Goal: Navigation & Orientation: Find specific page/section

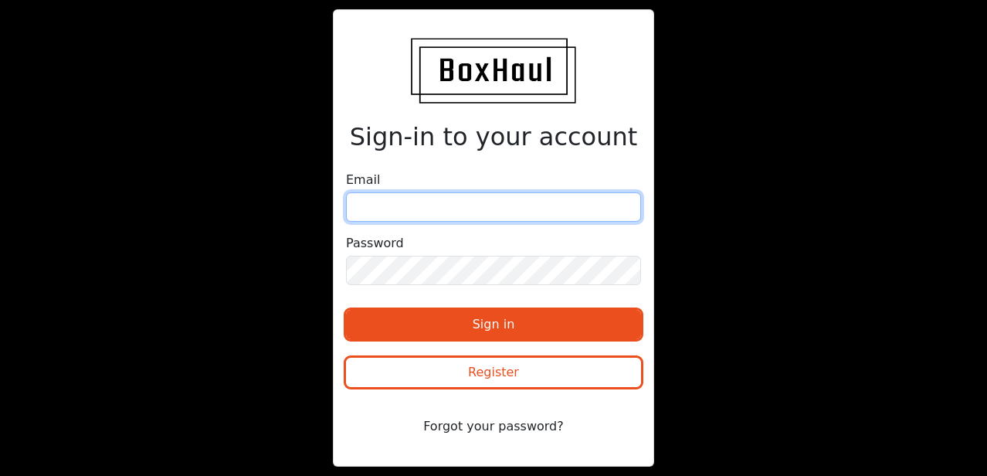
click at [422, 211] on input "email" at bounding box center [493, 206] width 295 height 29
type input "[EMAIL_ADDRESS][PERSON_NAME][DOMAIN_NAME]"
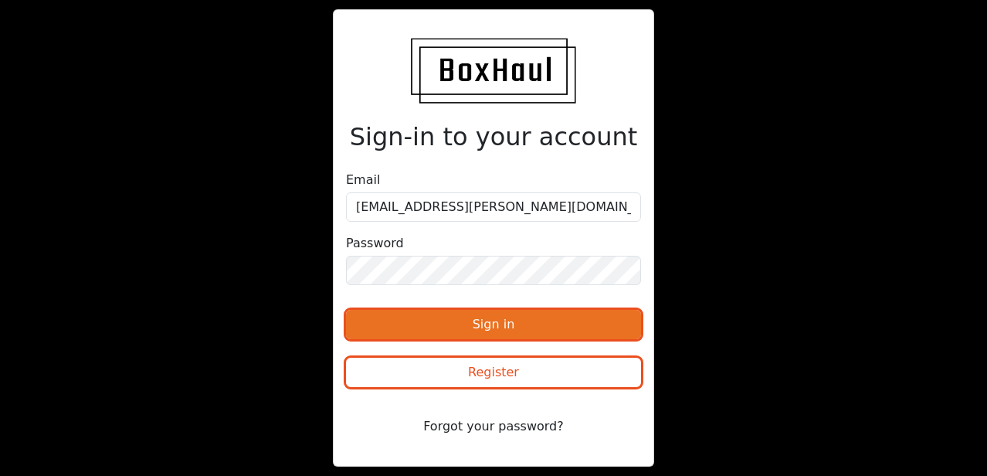
click at [410, 330] on button "Sign in" at bounding box center [493, 324] width 295 height 29
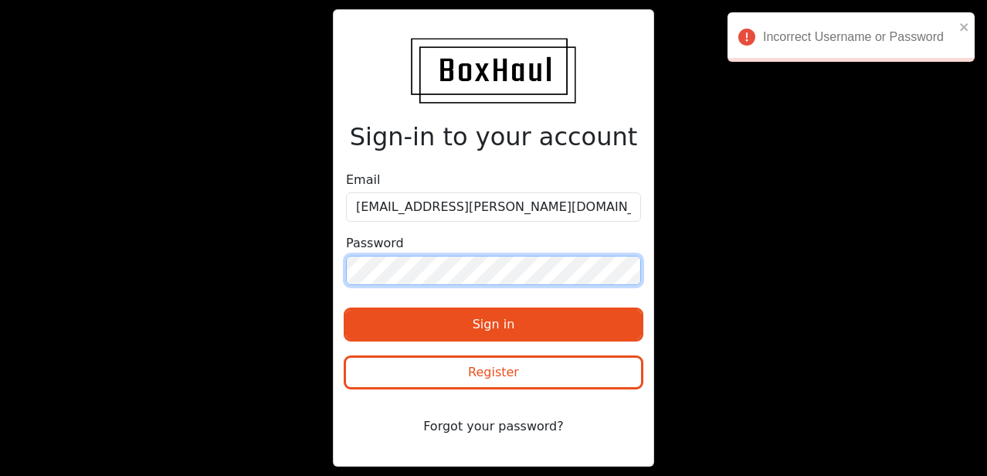
click at [296, 269] on div "Sign-in to your account Email [EMAIL_ADDRESS][PERSON_NAME][DOMAIN_NAME] Passwor…" at bounding box center [493, 237] width 493 height 456
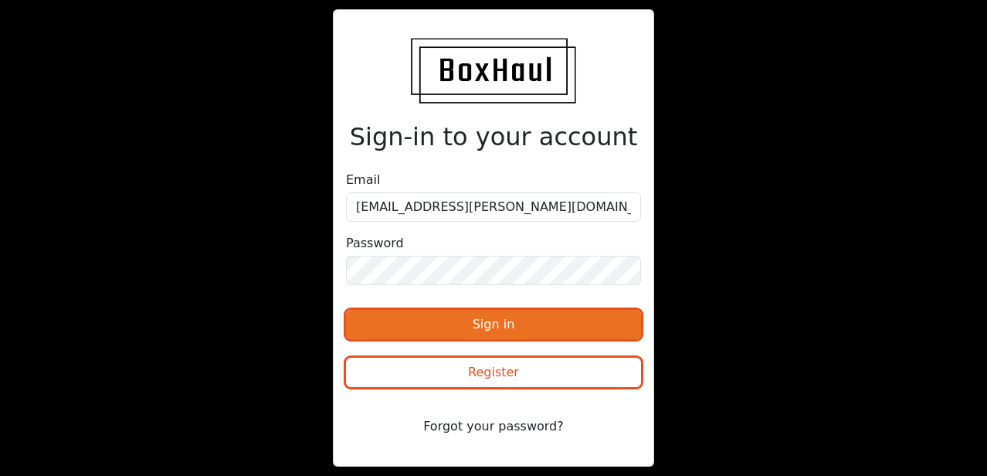
click at [385, 326] on button "Sign in" at bounding box center [493, 324] width 295 height 29
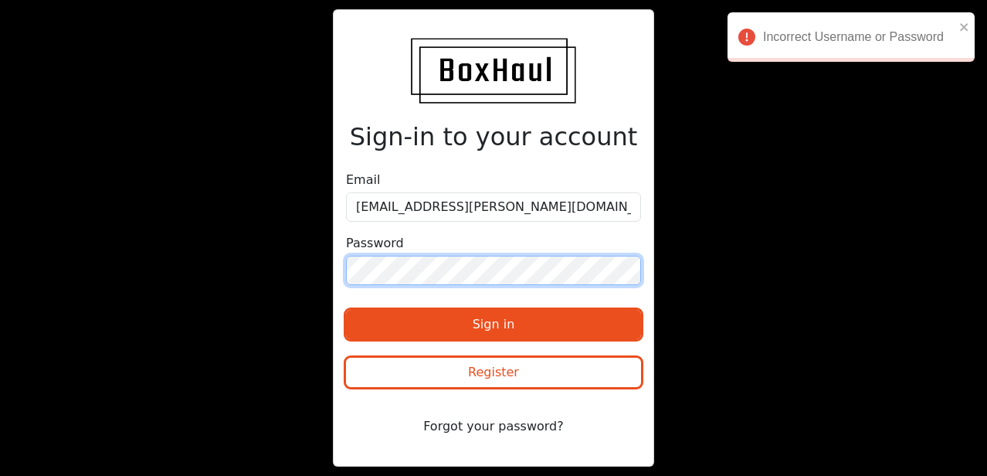
click at [283, 265] on div "Sign-in to your account Email [EMAIL_ADDRESS][PERSON_NAME][DOMAIN_NAME] Passwor…" at bounding box center [493, 237] width 493 height 456
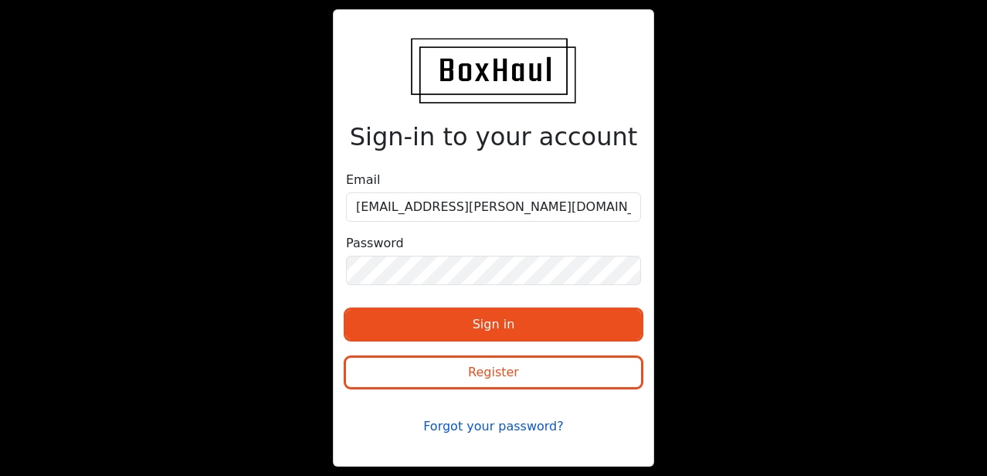
click at [462, 425] on button "Forgot your password?" at bounding box center [493, 426] width 295 height 29
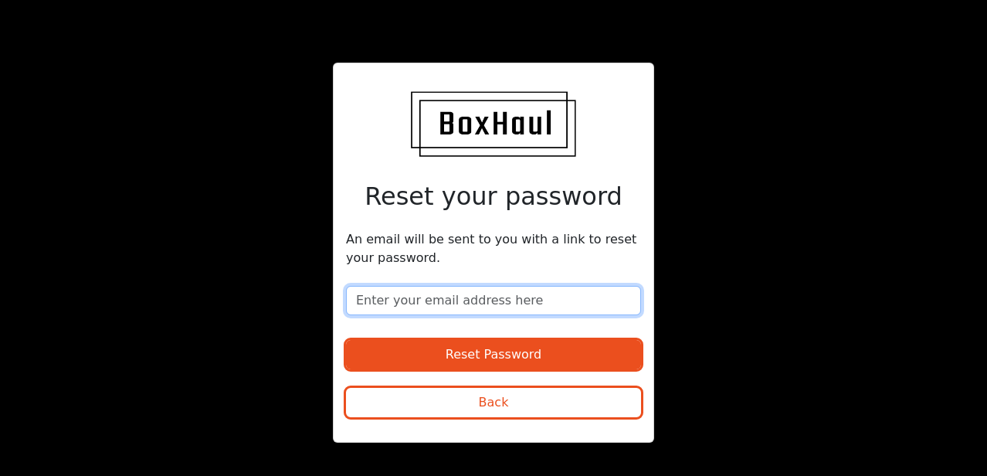
click at [462, 302] on input "email" at bounding box center [493, 300] width 295 height 29
type input "[EMAIL_ADDRESS][PERSON_NAME][DOMAIN_NAME]"
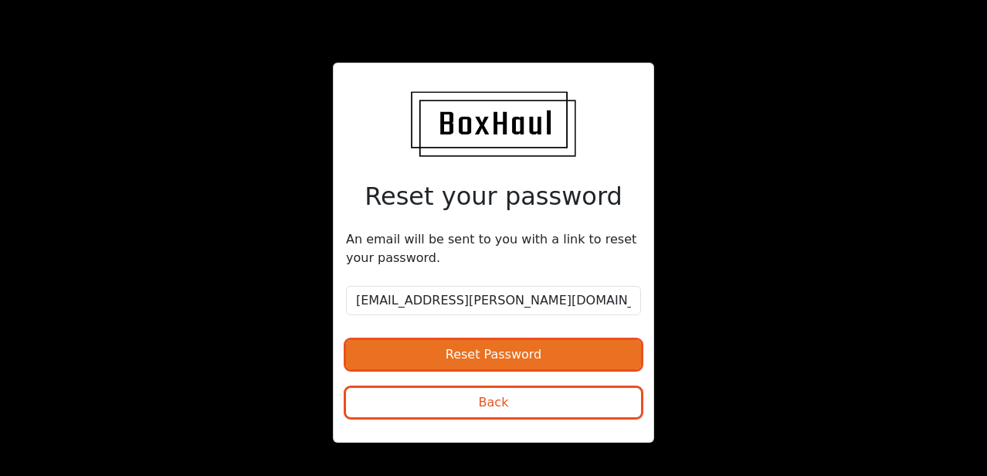
click at [458, 361] on button "Reset Password" at bounding box center [493, 354] width 295 height 29
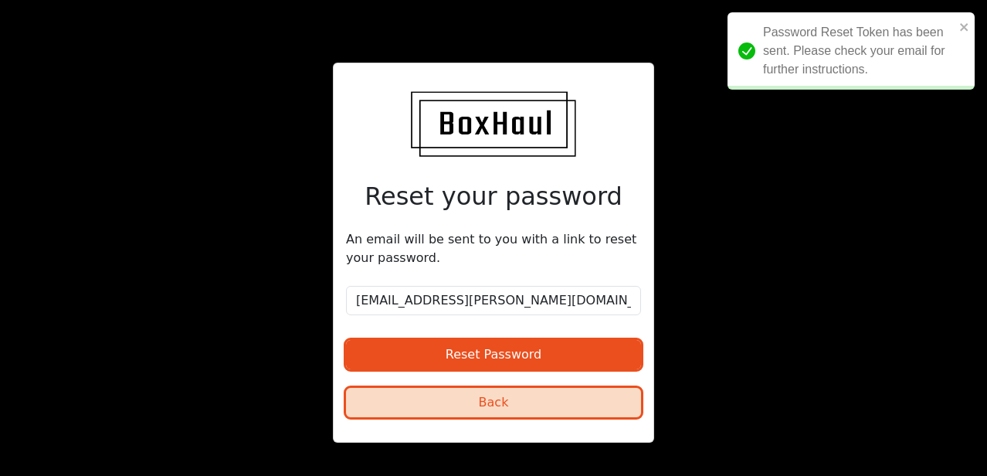
click at [498, 403] on button "Back" at bounding box center [493, 402] width 295 height 29
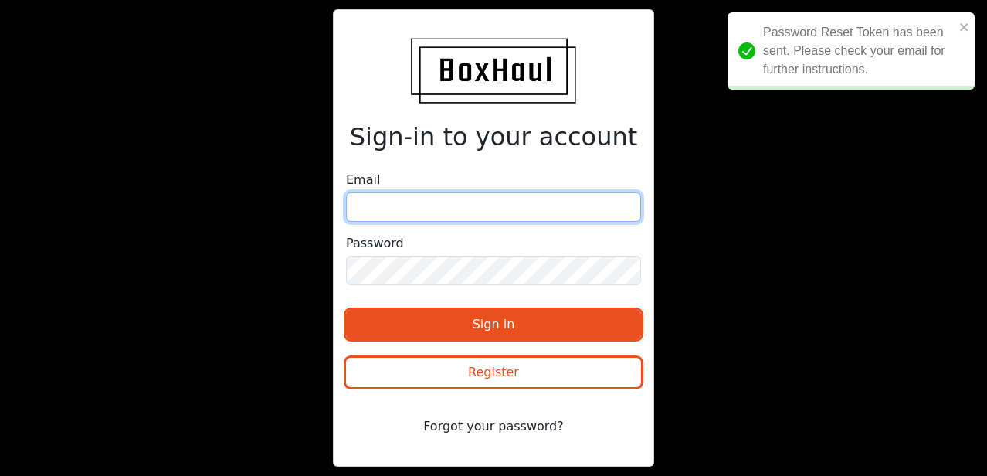
click at [493, 197] on input "email" at bounding box center [493, 206] width 295 height 29
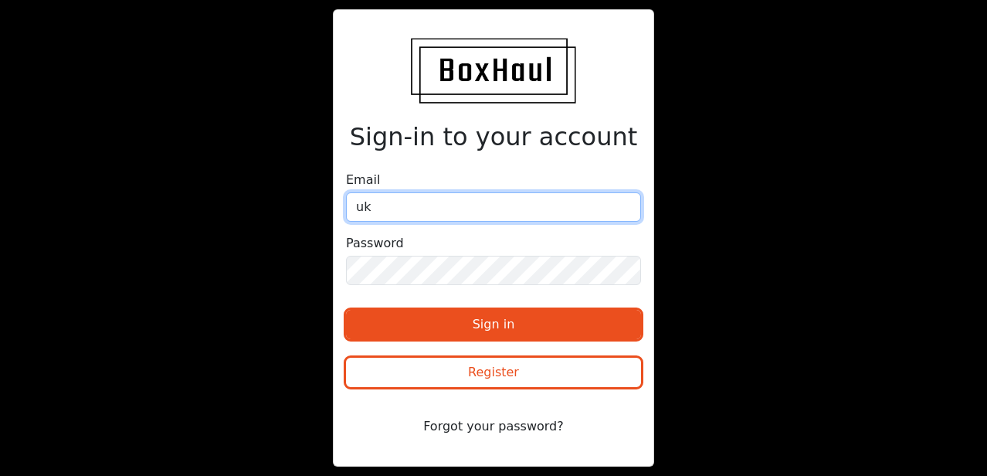
type input "[EMAIL_ADDRESS][PERSON_NAME][DOMAIN_NAME]"
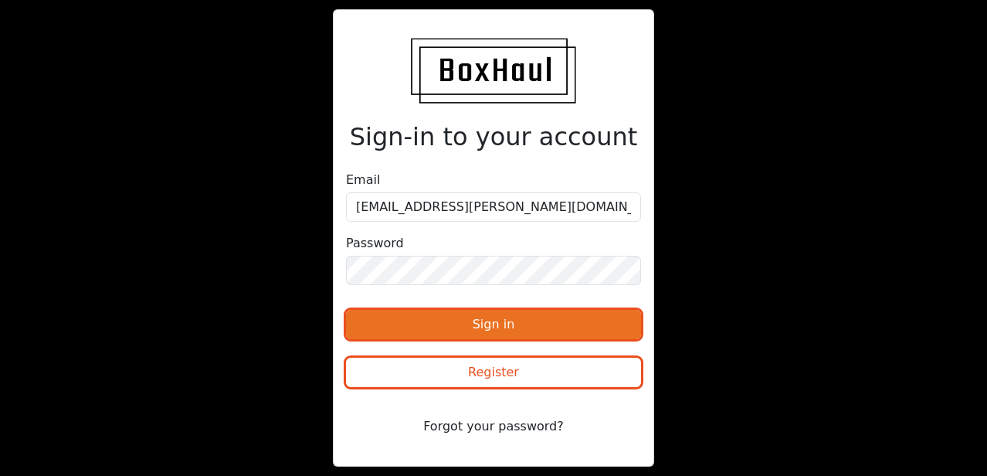
click at [454, 320] on button "Sign in" at bounding box center [493, 324] width 295 height 29
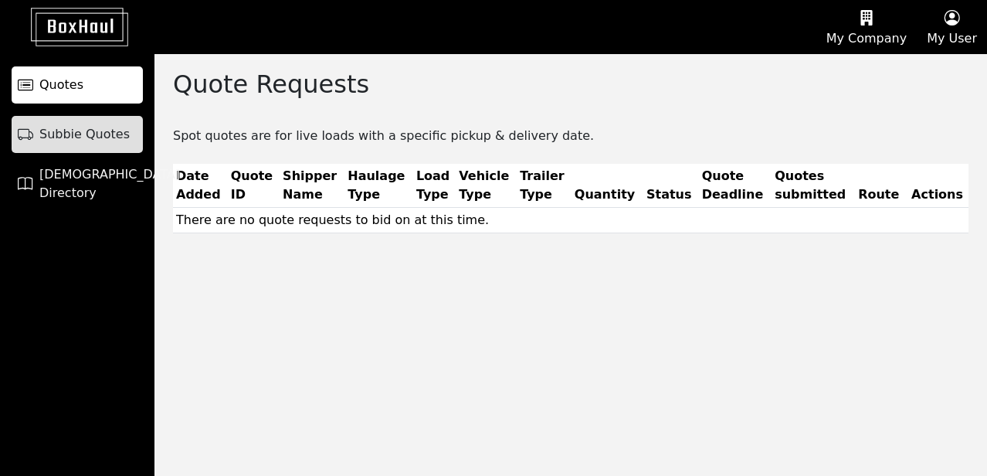
click at [83, 146] on link "Subbie Quotes" at bounding box center [77, 134] width 131 height 37
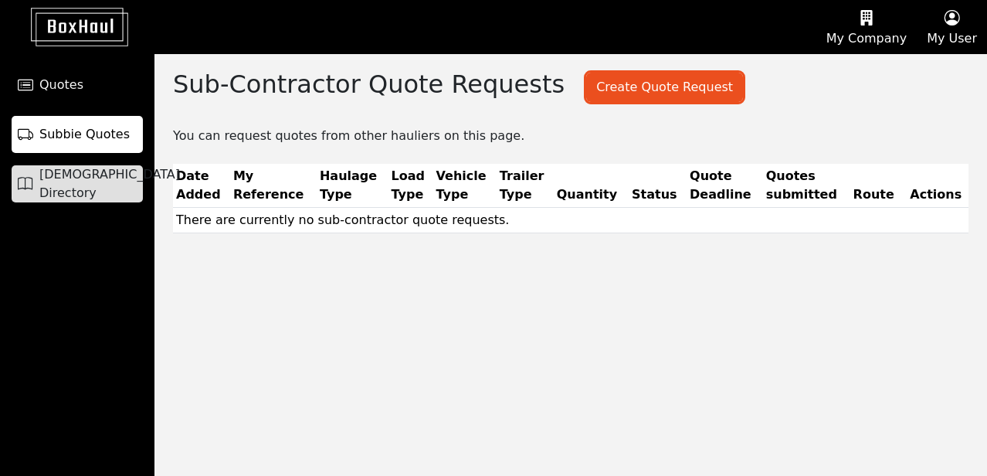
click at [85, 191] on span "[DEMOGRAPHIC_DATA] Directory" at bounding box center [109, 183] width 141 height 37
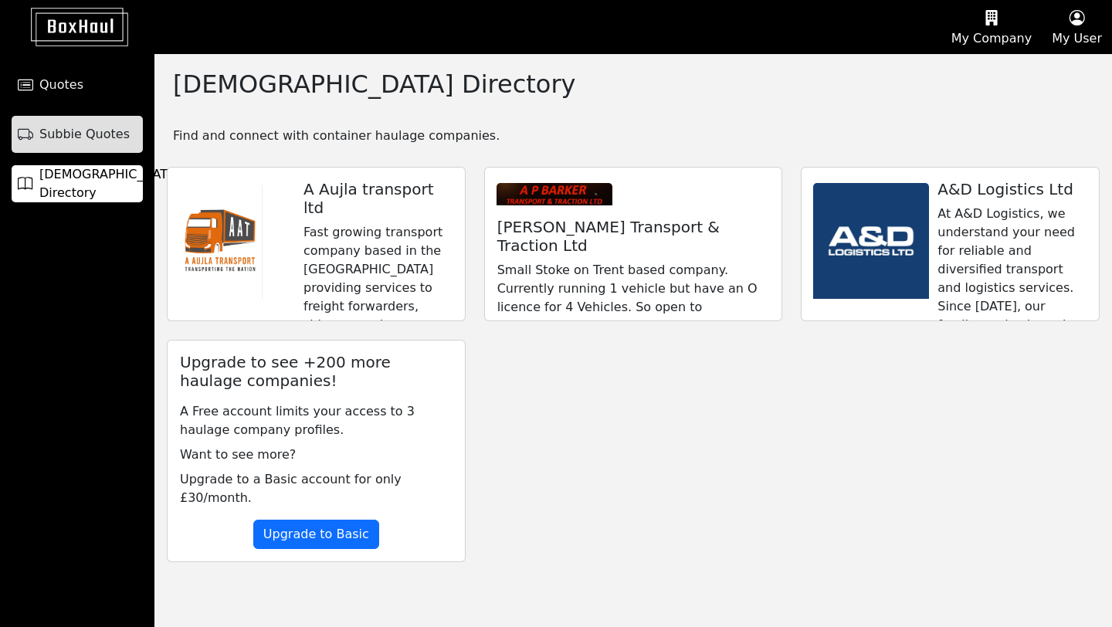
click at [99, 141] on span "Subbie Quotes" at bounding box center [84, 134] width 90 height 19
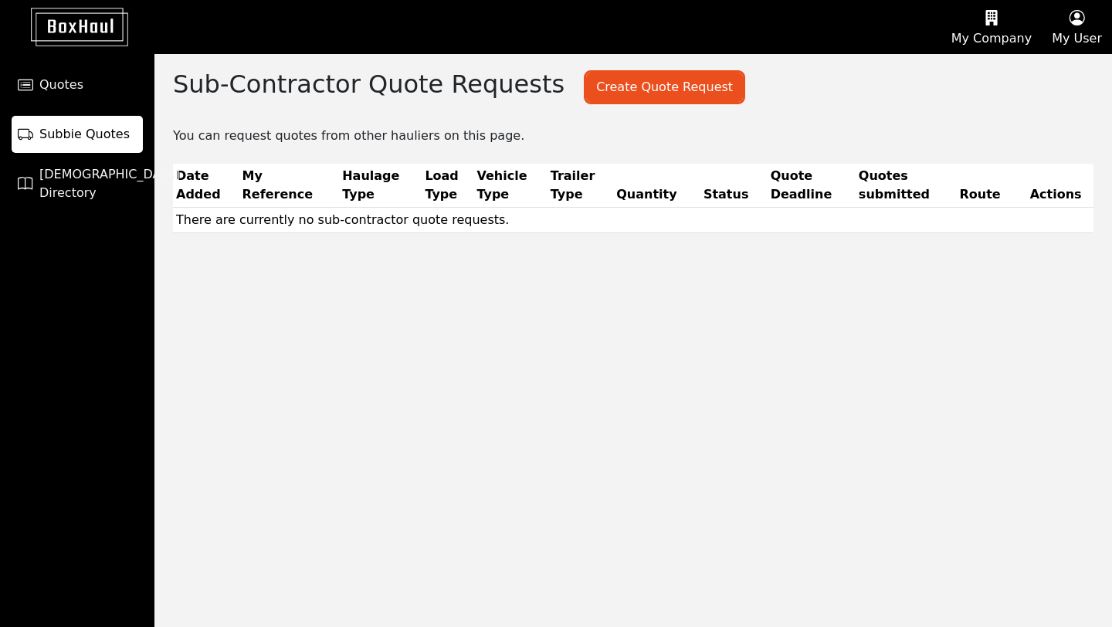
click at [74, 107] on ul "Quotes Subbie Quotes Haulier Directory" at bounding box center [77, 128] width 154 height 148
click at [69, 98] on link "Quotes" at bounding box center [77, 84] width 131 height 37
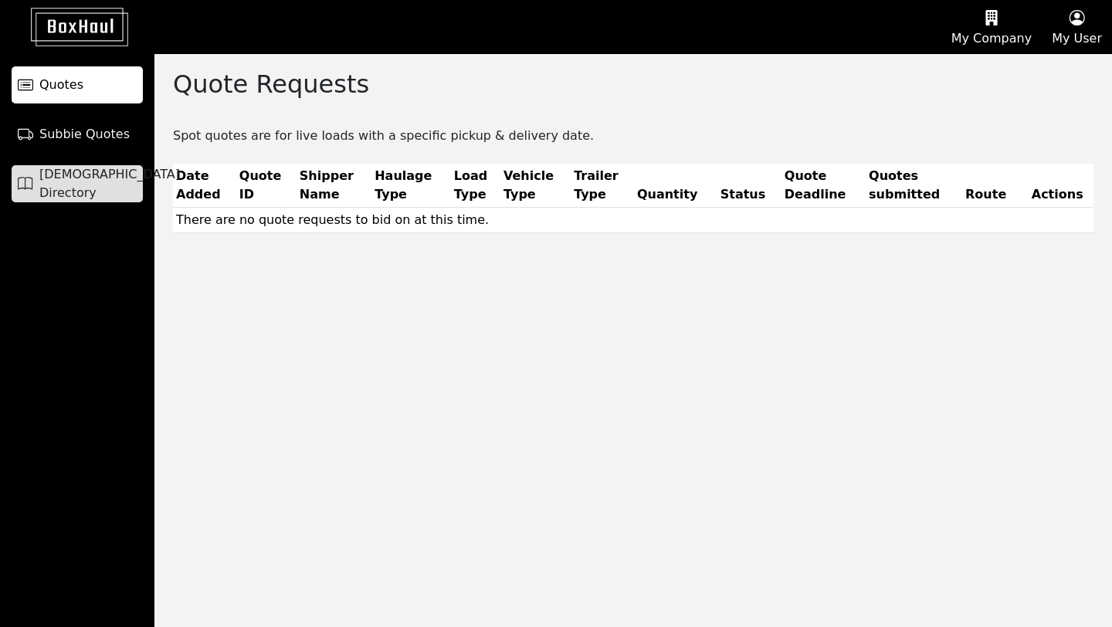
click at [79, 187] on span "[DEMOGRAPHIC_DATA] Directory" at bounding box center [109, 183] width 141 height 37
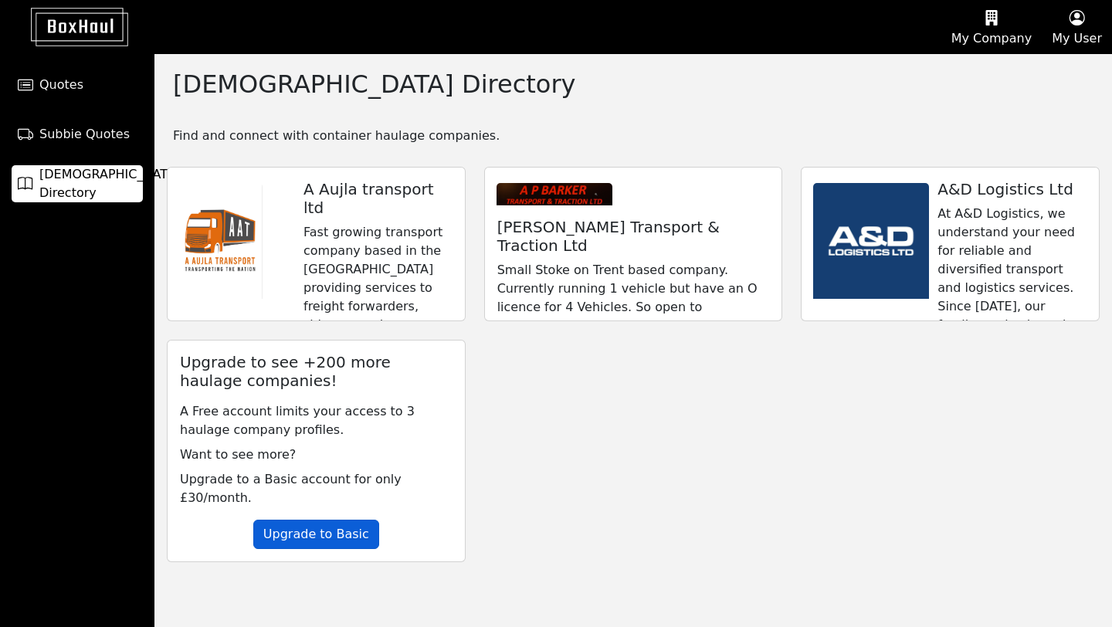
click at [314, 475] on button "Upgrade to Basic" at bounding box center [316, 534] width 126 height 29
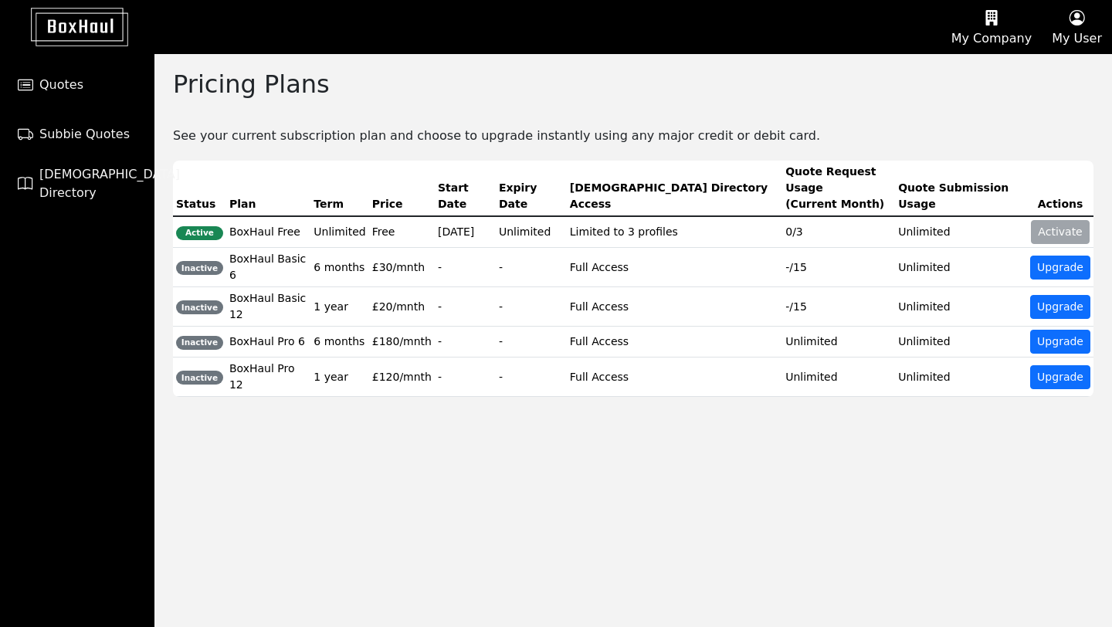
click at [986, 34] on button "My Company" at bounding box center [991, 27] width 100 height 53
click at [780, 90] on div "Pricing Plans See your current subscription plan and choose to upgrade instantl…" at bounding box center [632, 340] width 957 height 573
click at [49, 91] on span "Quotes" at bounding box center [61, 85] width 44 height 19
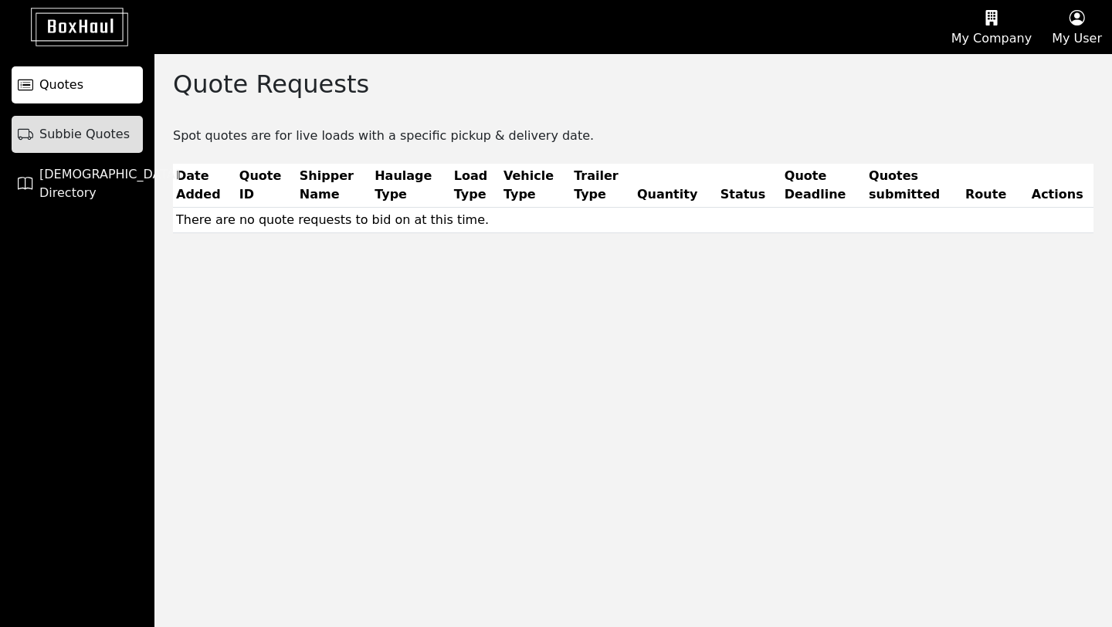
click at [53, 144] on link "Subbie Quotes" at bounding box center [77, 134] width 131 height 37
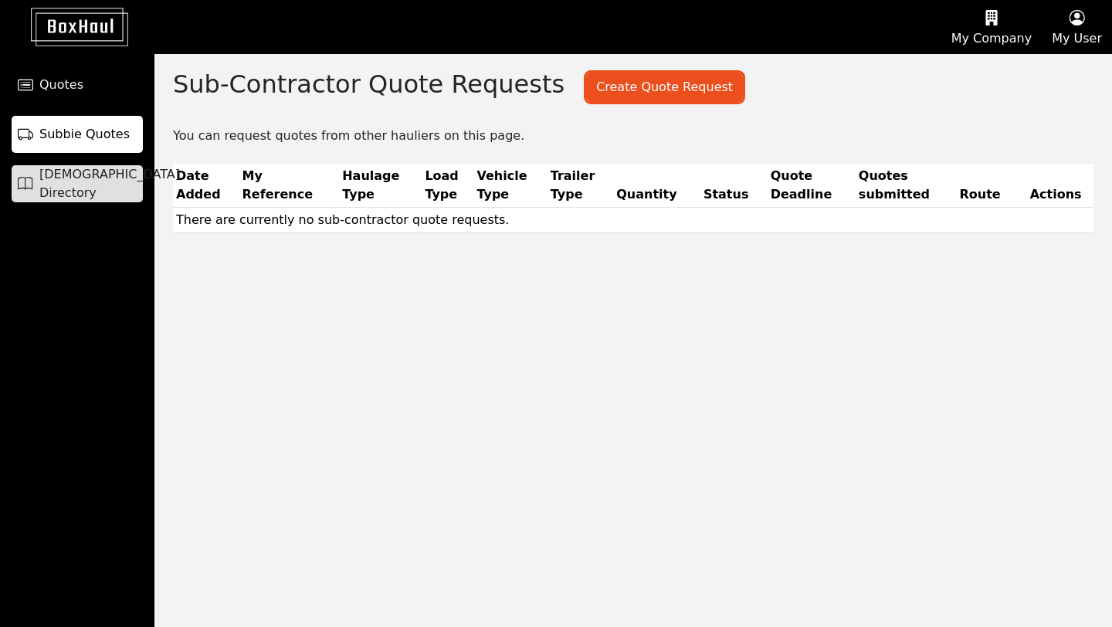
click at [53, 179] on span "[DEMOGRAPHIC_DATA] Directory" at bounding box center [109, 183] width 141 height 37
